Goal: Task Accomplishment & Management: Use online tool/utility

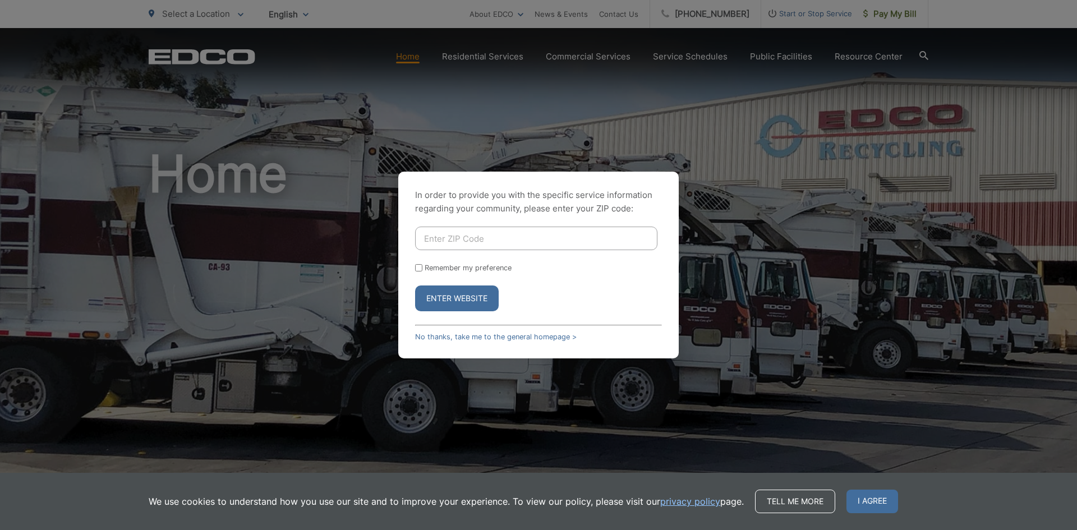
click at [513, 245] on input "Enter ZIP Code" at bounding box center [536, 239] width 242 height 24
type input "91902"
click at [419, 267] on input "Remember my preference" at bounding box center [418, 267] width 7 height 7
checkbox input "true"
click at [439, 296] on button "Enter Website" at bounding box center [457, 299] width 84 height 26
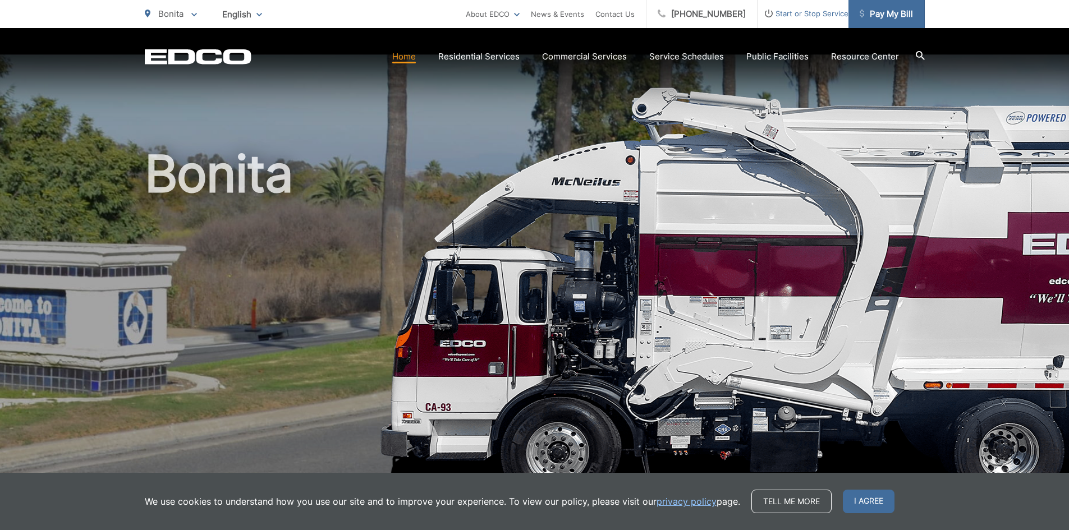
click at [869, 16] on span "Pay My Bill" at bounding box center [886, 13] width 53 height 13
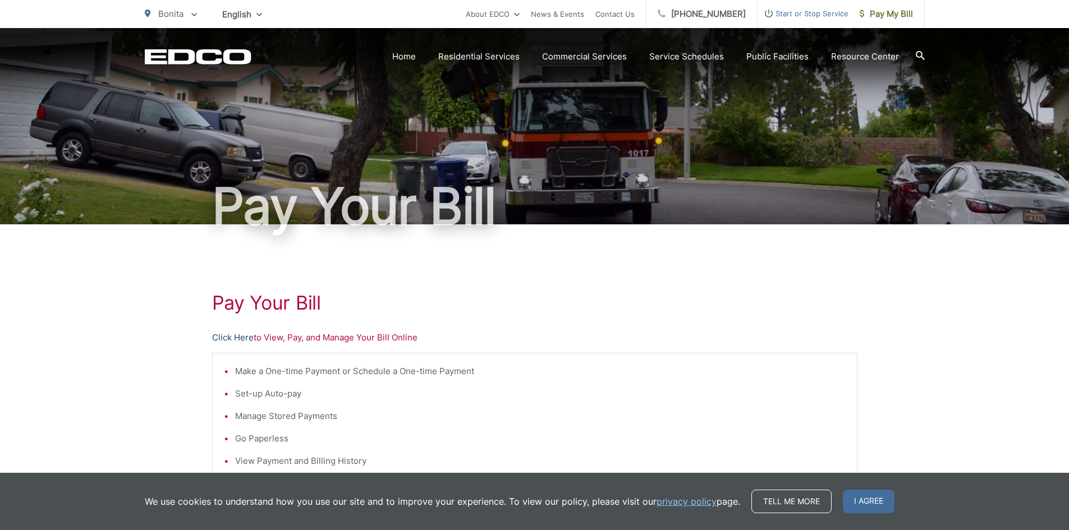
click at [240, 342] on link "Click Here" at bounding box center [233, 337] width 42 height 13
click at [243, 339] on link "Click Here" at bounding box center [233, 337] width 42 height 13
